Goal: Transaction & Acquisition: Purchase product/service

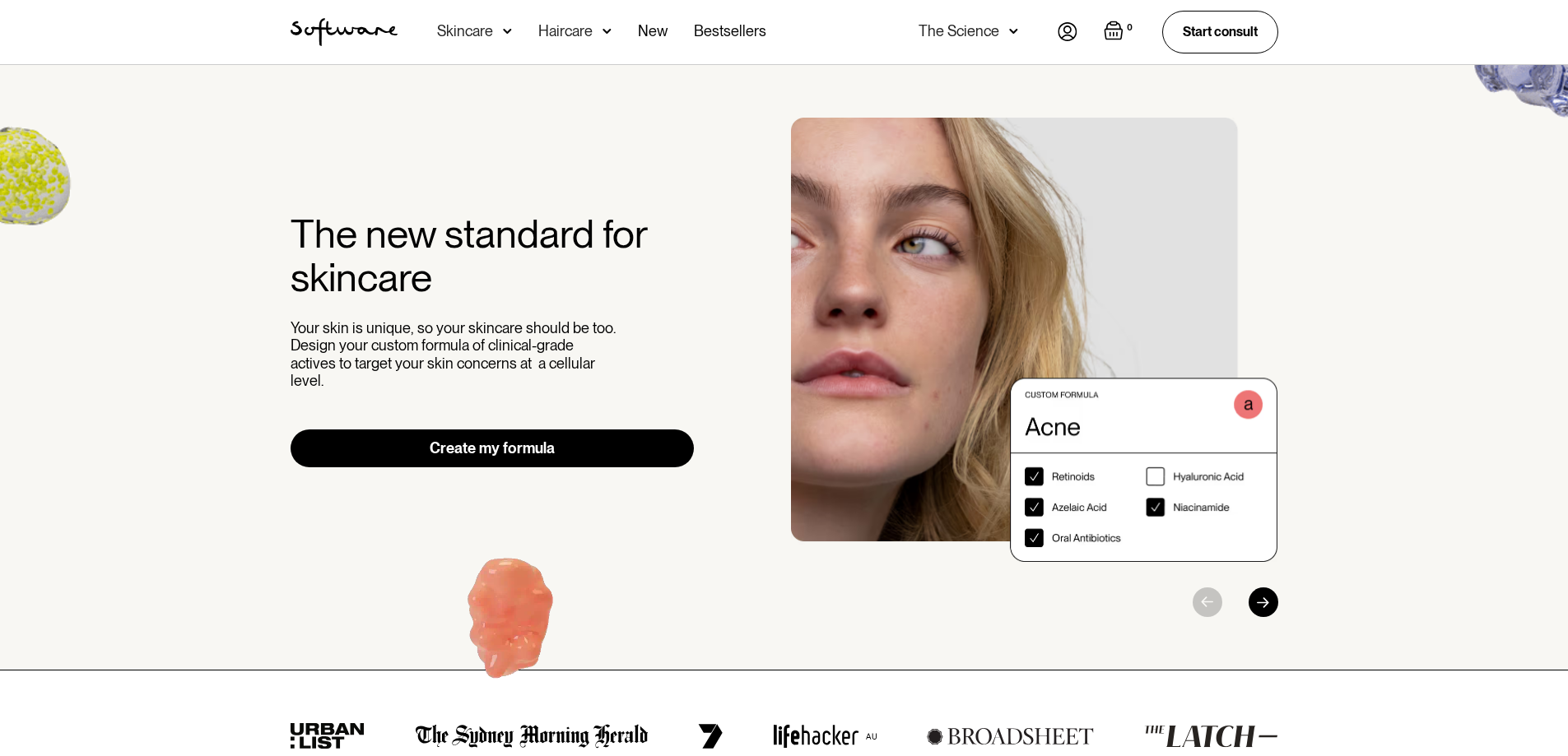
click at [468, 30] on div "Skincare" at bounding box center [465, 31] width 56 height 16
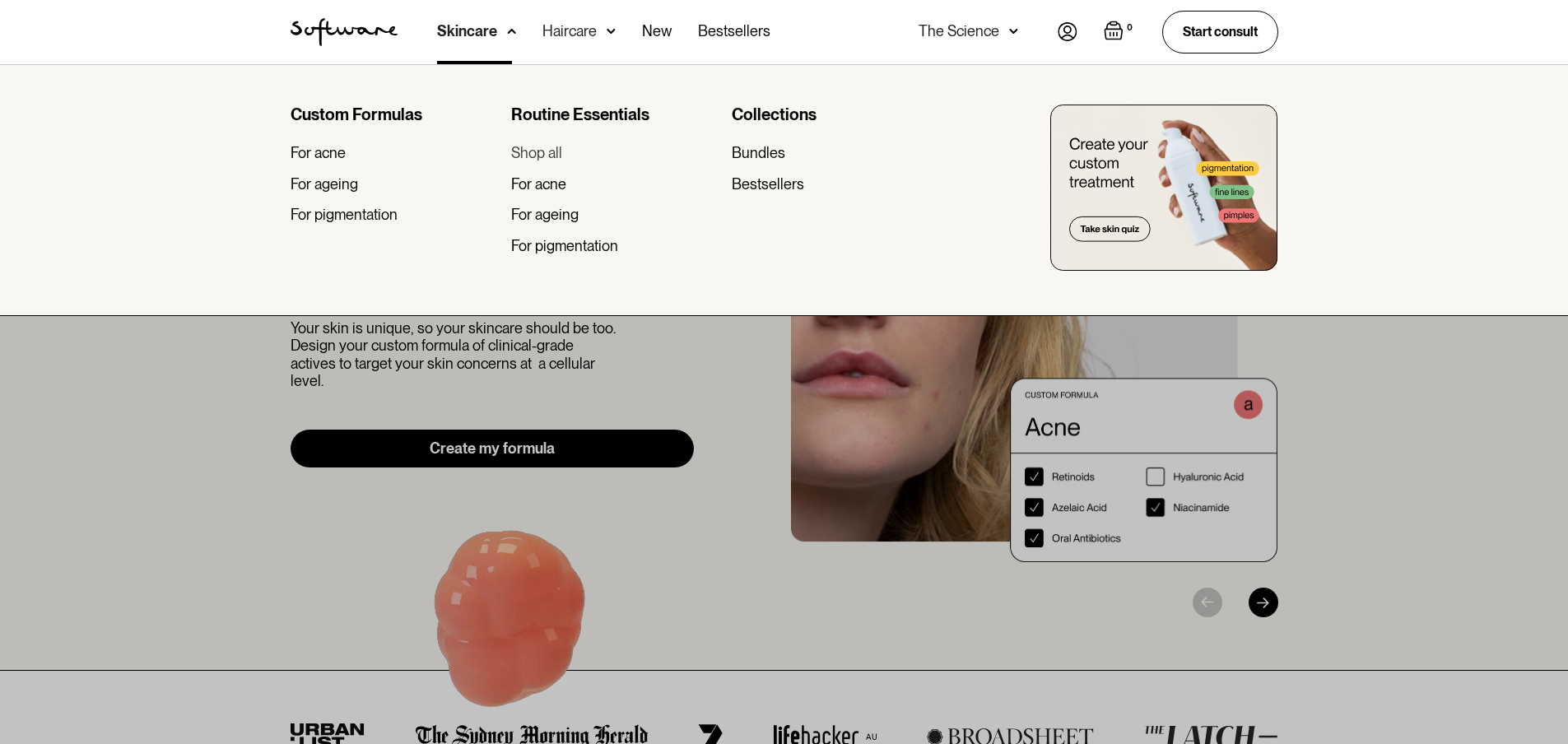
click at [541, 152] on div "Shop all" at bounding box center [536, 153] width 51 height 18
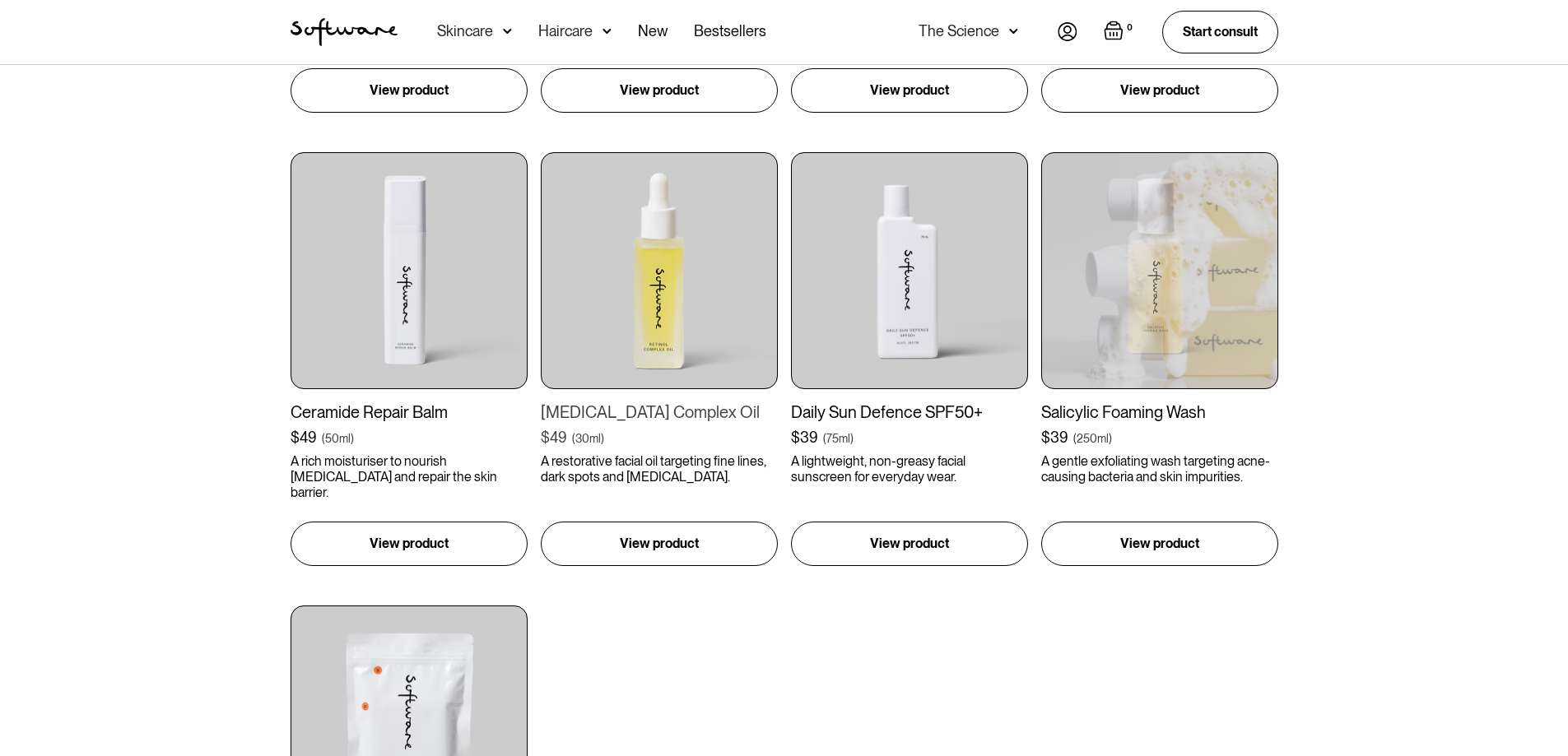
scroll to position [1646, 0]
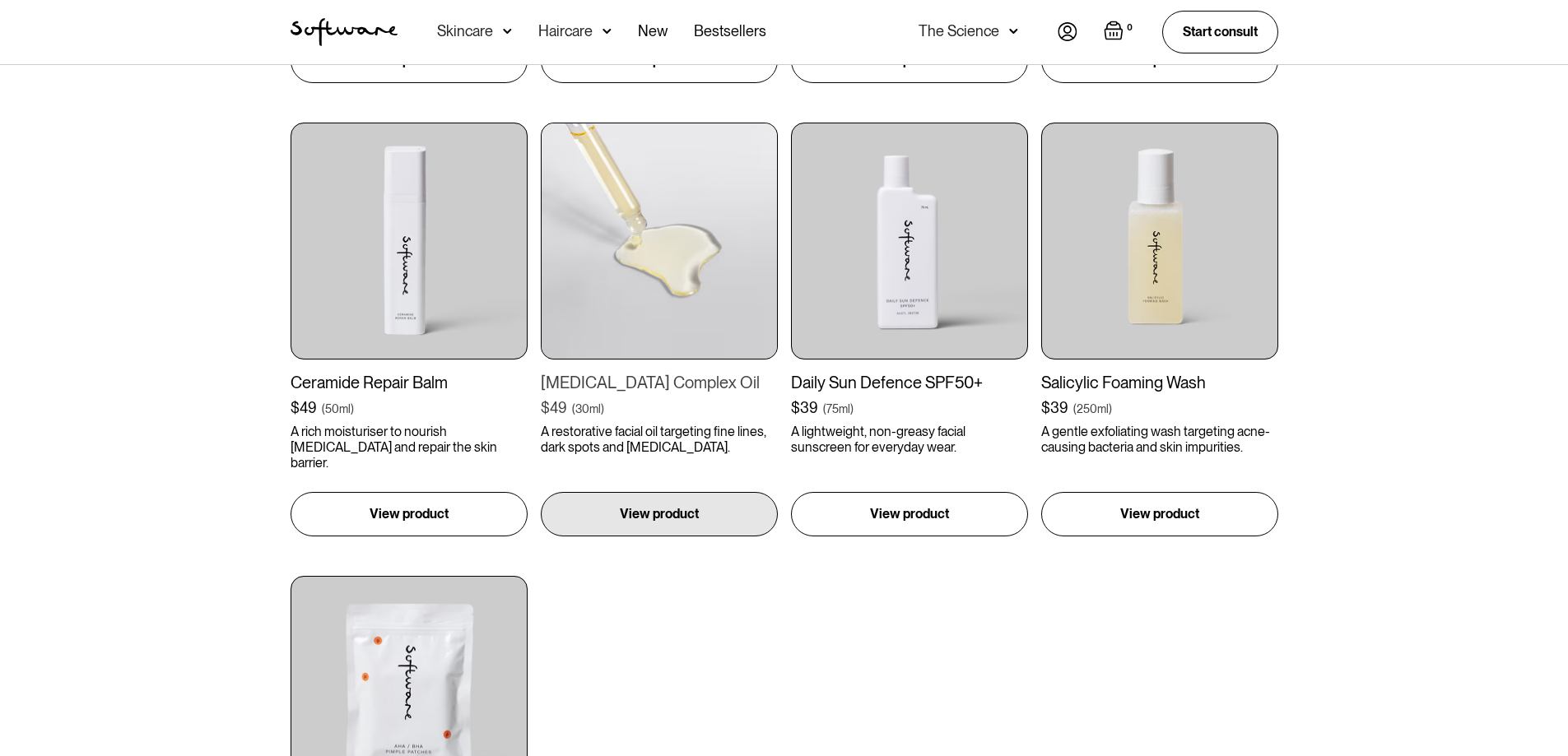
click at [662, 304] on img at bounding box center [658, 241] width 237 height 237
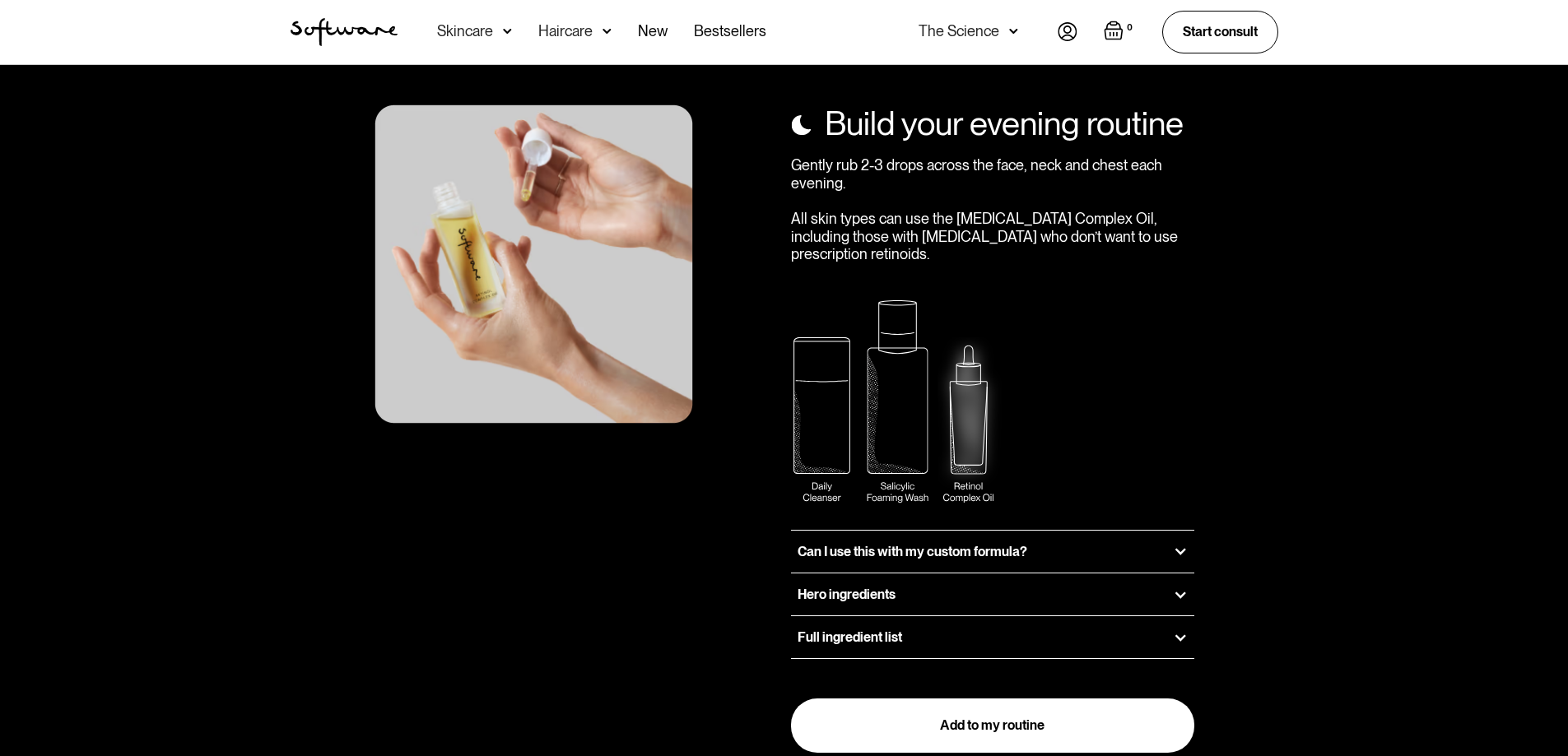
scroll to position [2057, 0]
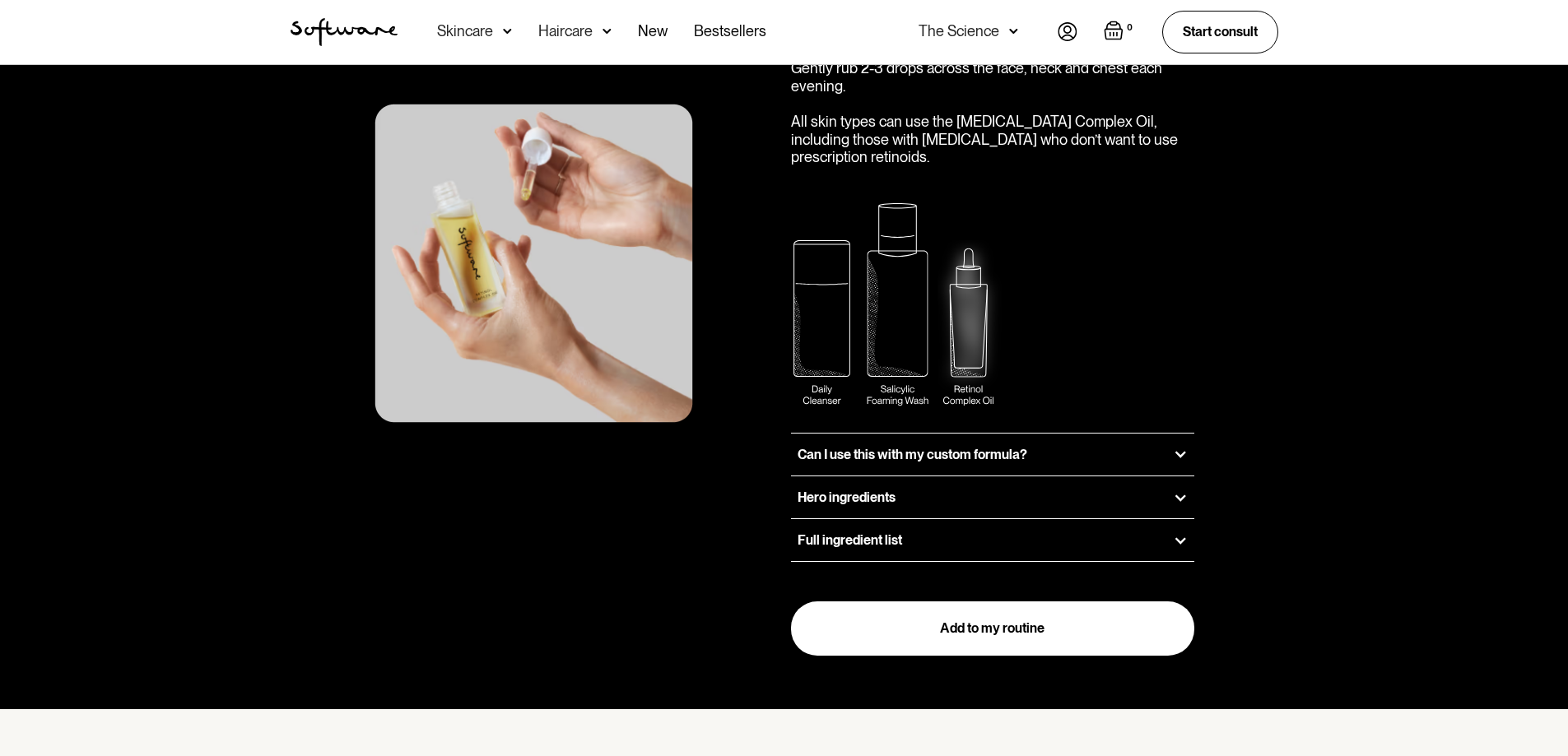
click at [976, 519] on div "Full ingredient list" at bounding box center [993, 540] width 404 height 42
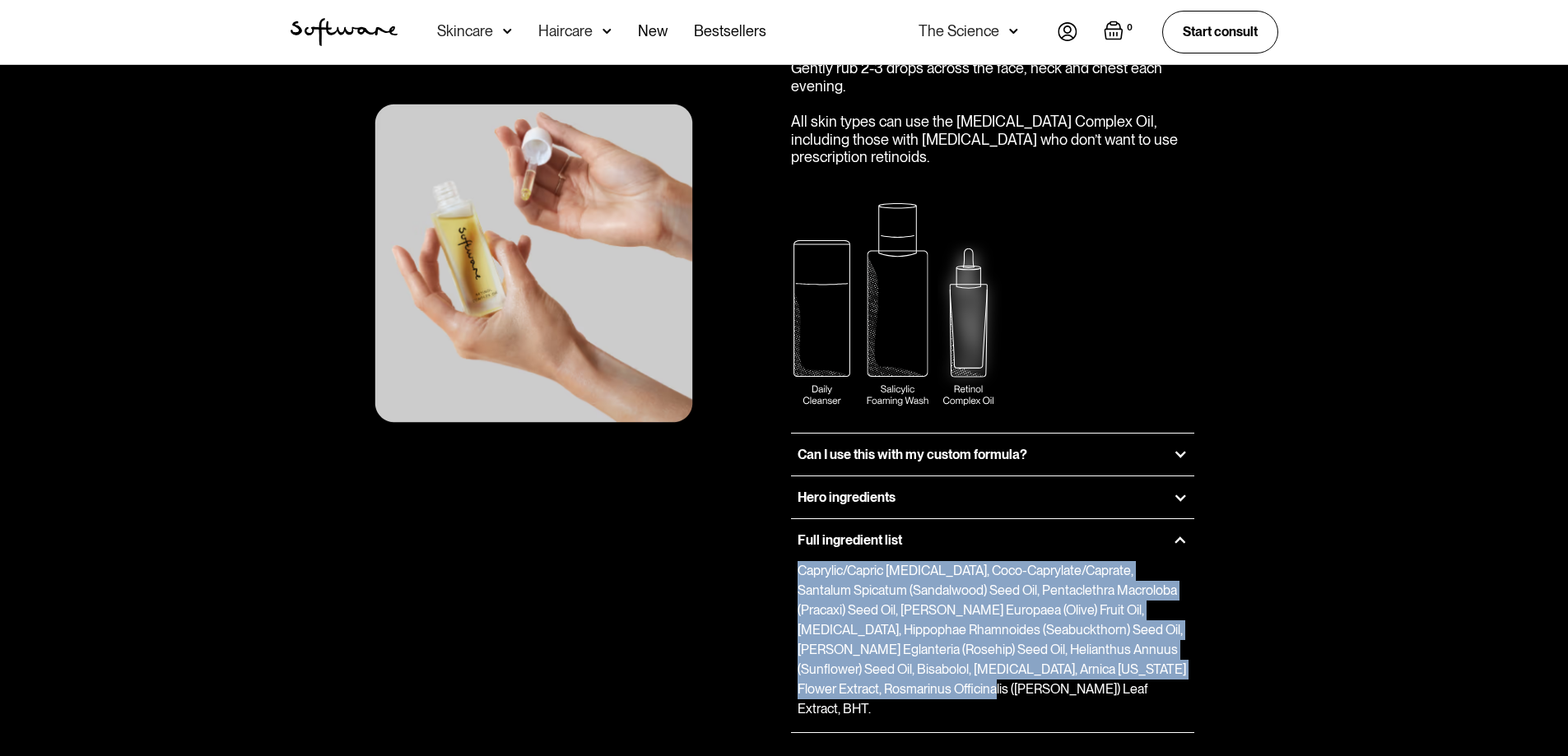
drag, startPoint x: 933, startPoint y: 628, endPoint x: 797, endPoint y: 507, distance: 182.0
click at [798, 561] on p "Caprylic/Capric Triglycerides, Coco-Caprylate/Caprate, Santalum Spicatum (Sanda…" at bounding box center [993, 640] width 391 height 158
click at [927, 625] on p "Caprylic/Capric Triglycerides, Coco-Caprylate/Caprate, Santalum Spicatum (Sanda…" at bounding box center [993, 640] width 391 height 158
drag, startPoint x: 929, startPoint y: 633, endPoint x: 778, endPoint y: 507, distance: 196.7
click at [778, 507] on div "Build your evening routine Gently rub 2-3 drops across the face, neck and chest…" at bounding box center [784, 390] width 1028 height 873
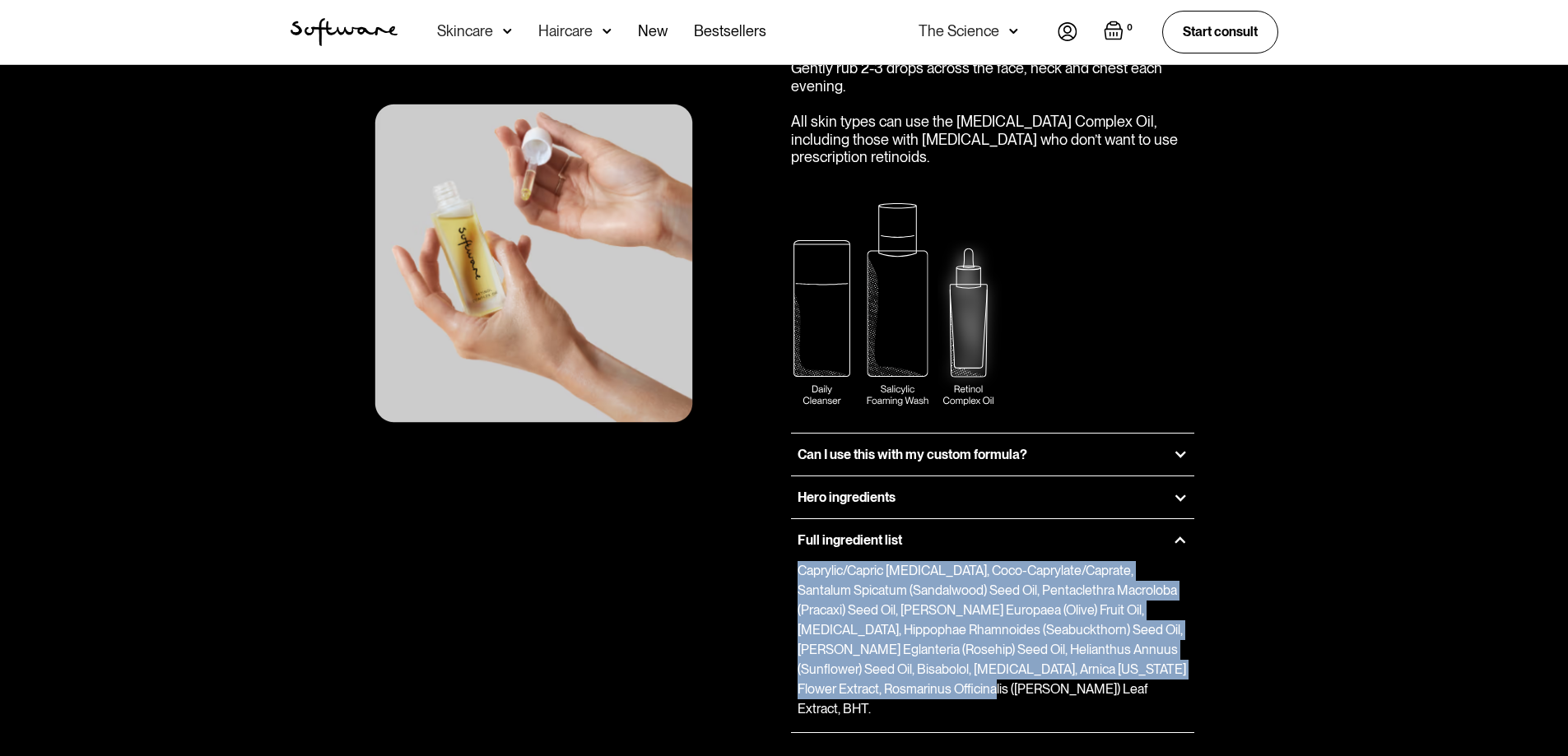
copy p "Caprylic/Capric Triglycerides, Coco-Caprylate/Caprate, Santalum Spicatum (Sanda…"
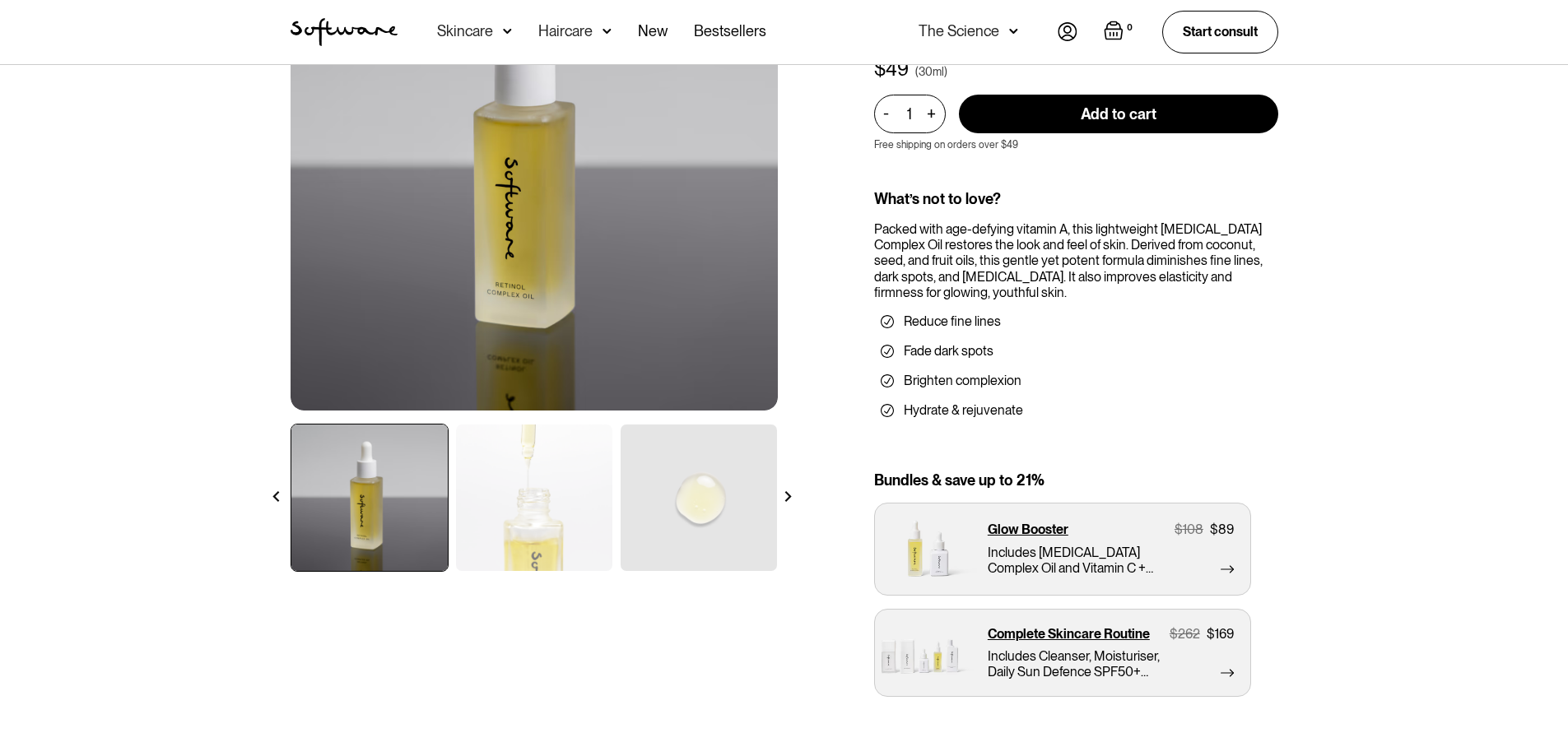
scroll to position [0, 0]
